Goal: Check status: Check status

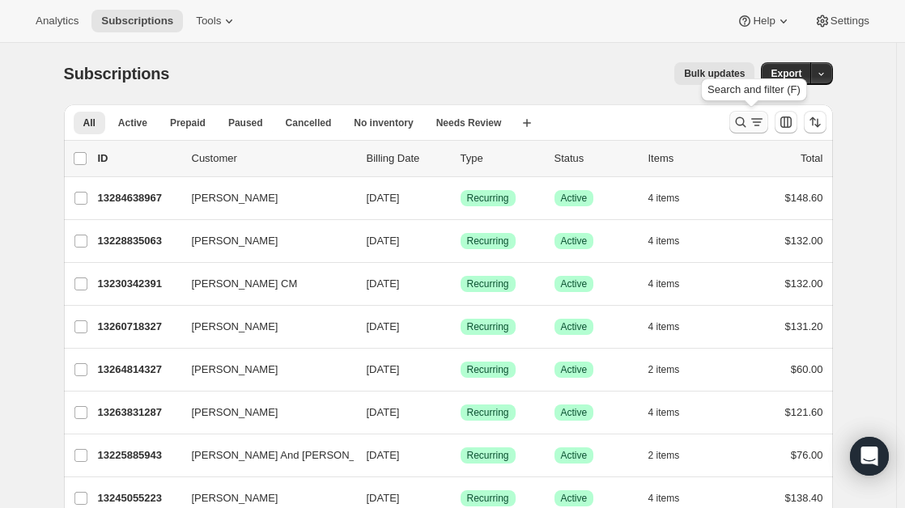
click at [743, 119] on icon "Search and filter results" at bounding box center [740, 122] width 16 height 16
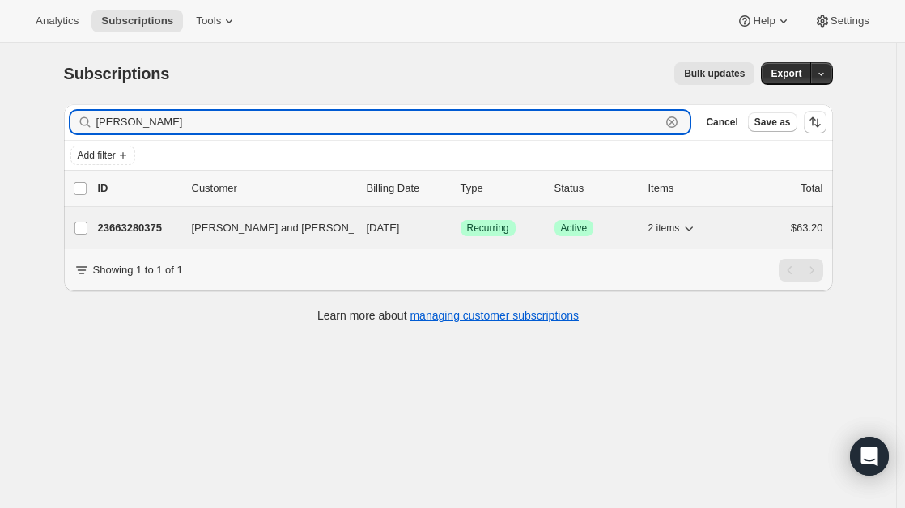
type input "[PERSON_NAME]"
click at [260, 223] on span "[PERSON_NAME] and [PERSON_NAME]" at bounding box center [290, 228] width 197 height 16
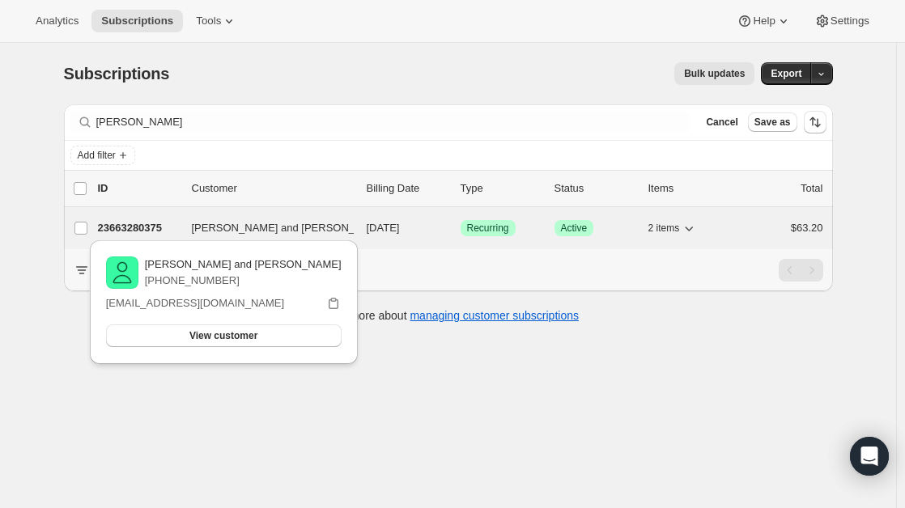
click at [111, 231] on p "23663280375" at bounding box center [138, 228] width 81 height 16
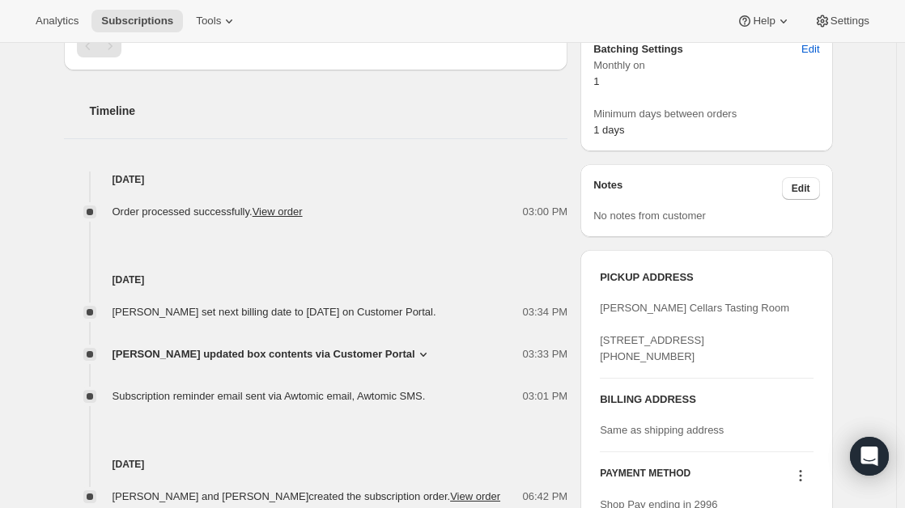
scroll to position [546, 0]
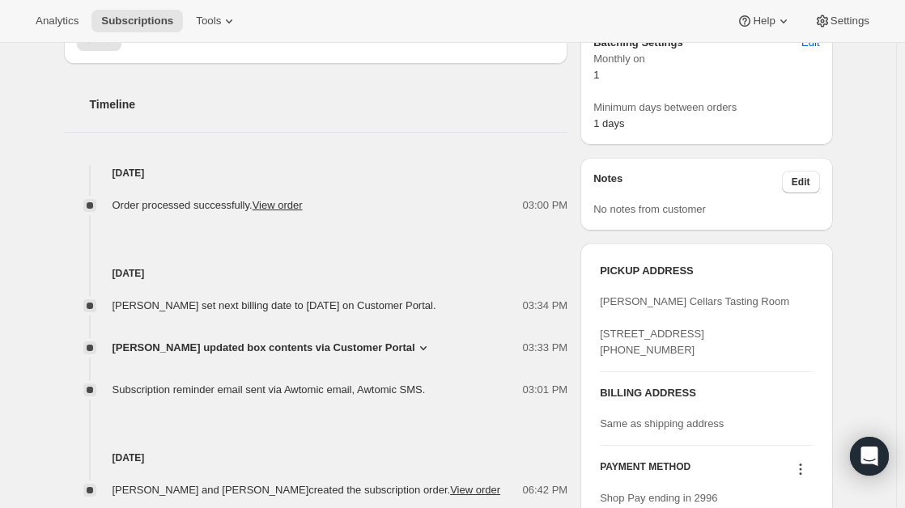
click at [422, 261] on div "[DATE] [PERSON_NAME] set next billing date to [DATE] on Customer Portal. 03:34 …" at bounding box center [316, 306] width 504 height 185
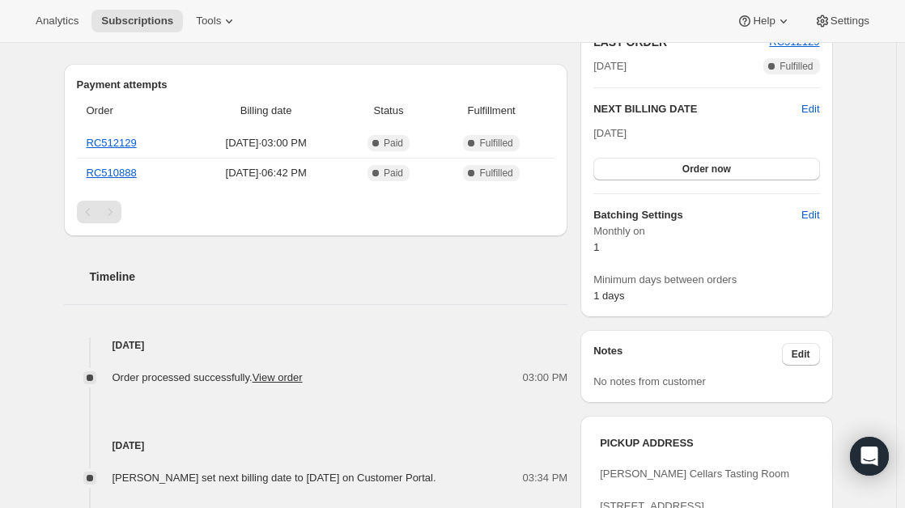
scroll to position [0, 0]
